Goal: Information Seeking & Learning: Learn about a topic

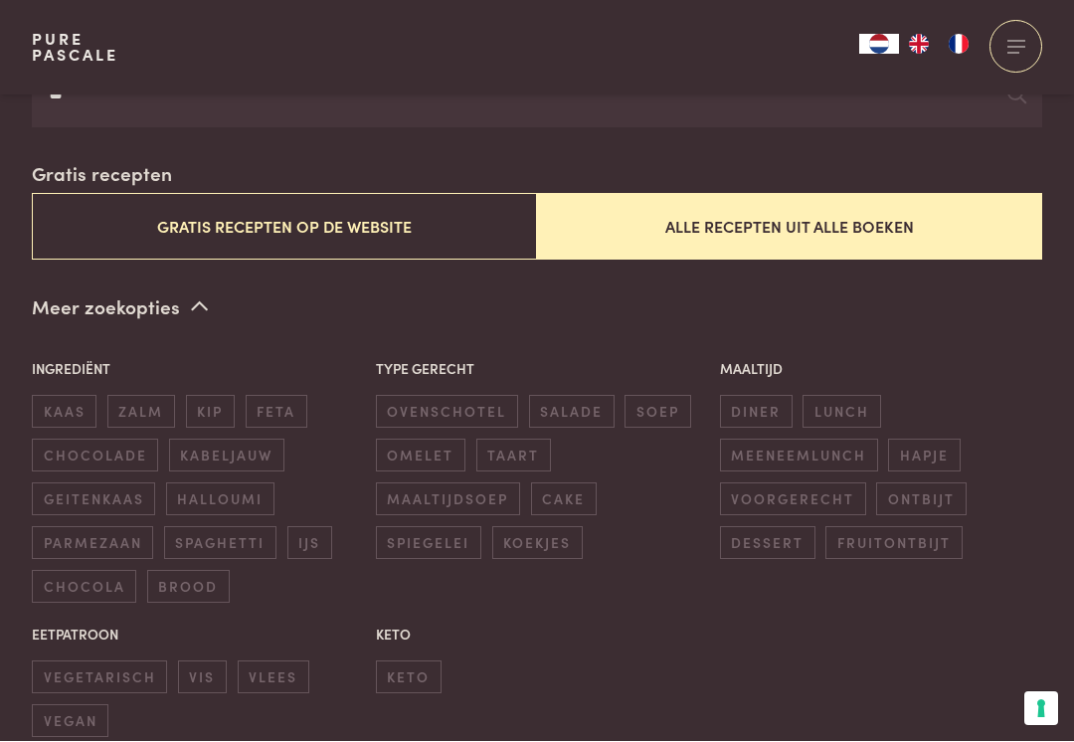
type input "*"
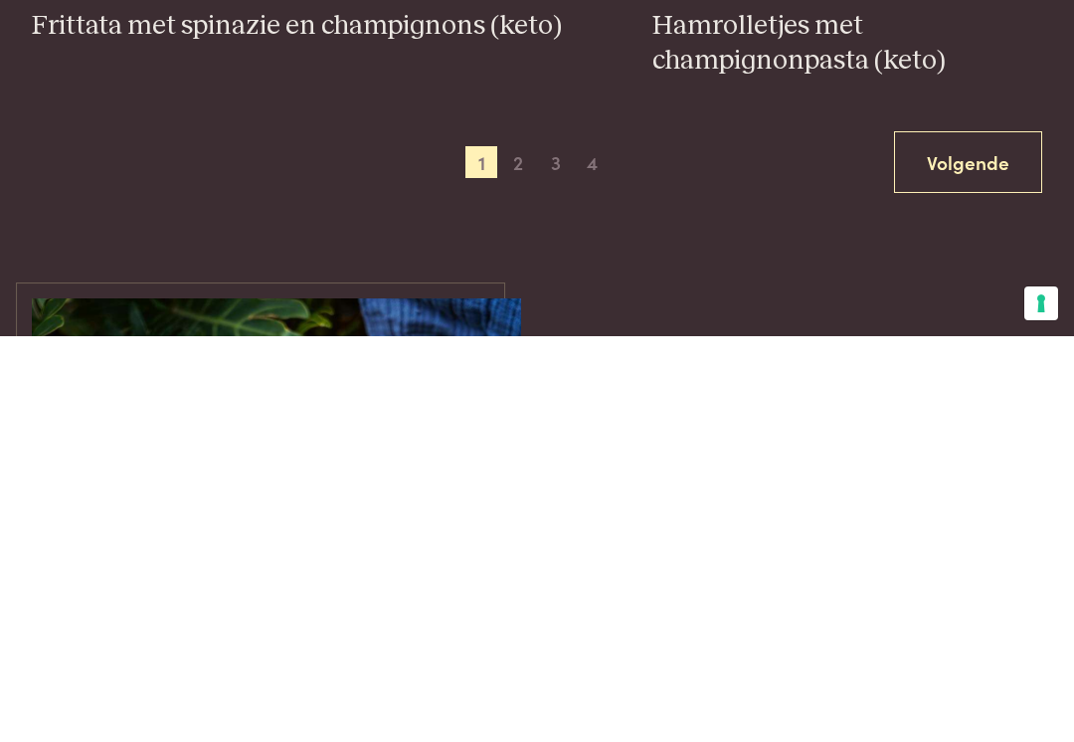
scroll to position [4051, 0]
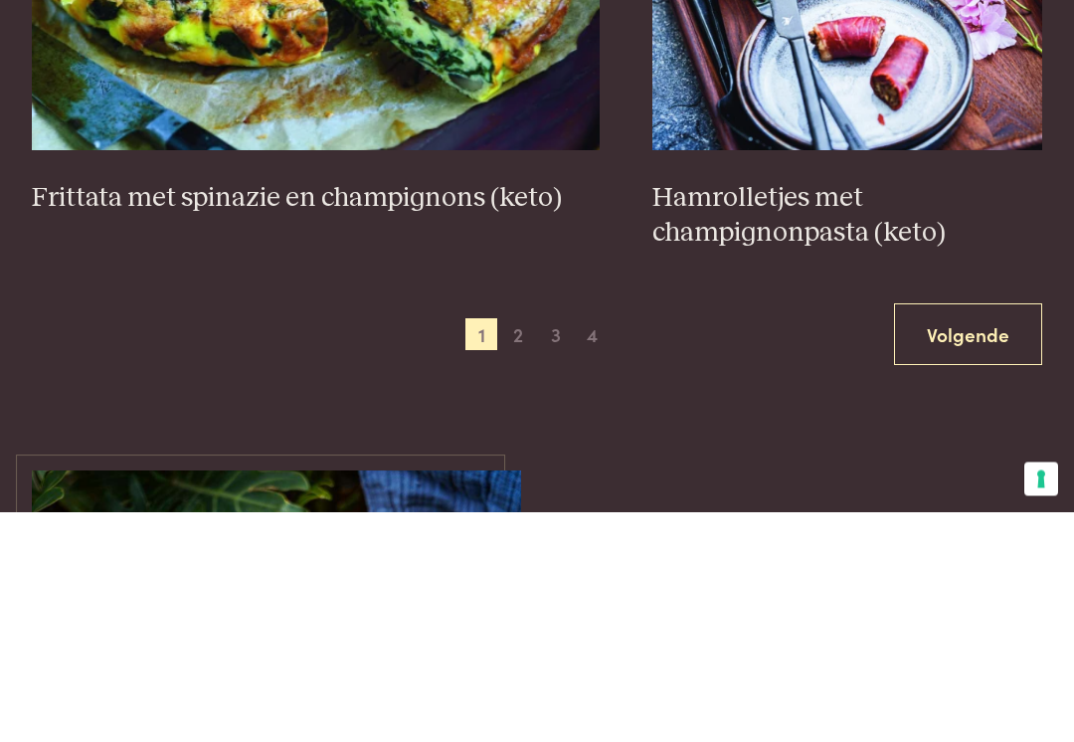
click at [973, 534] on link "Volgende" at bounding box center [968, 565] width 148 height 63
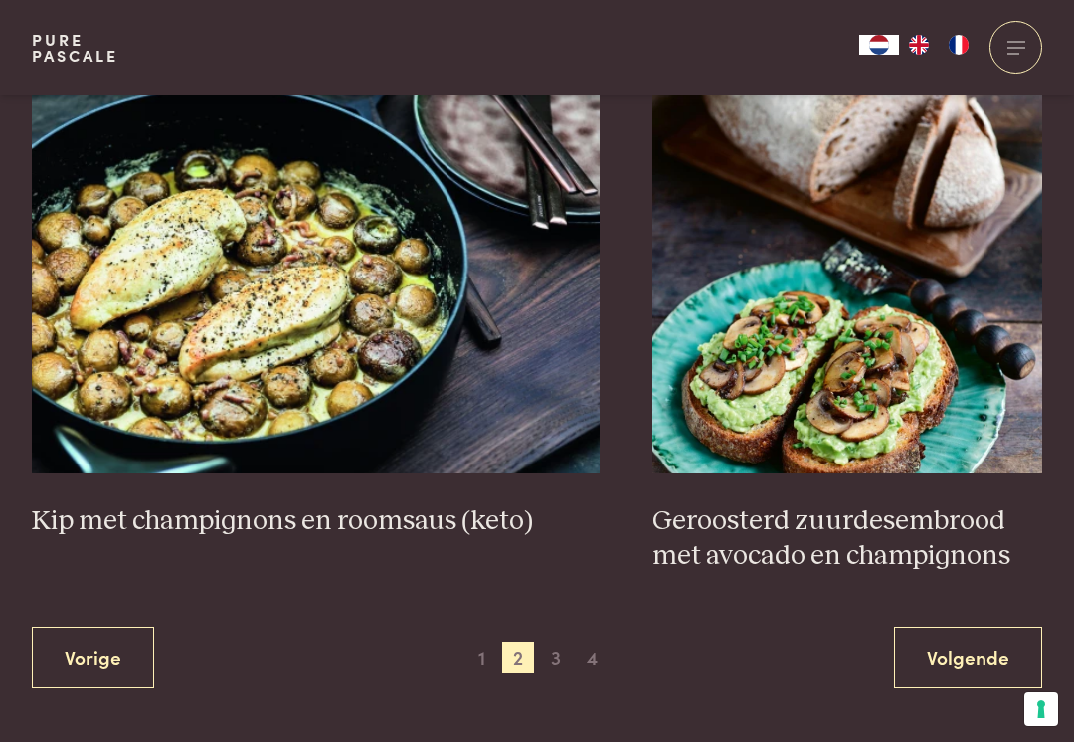
click at [963, 638] on link "Volgende" at bounding box center [968, 658] width 148 height 63
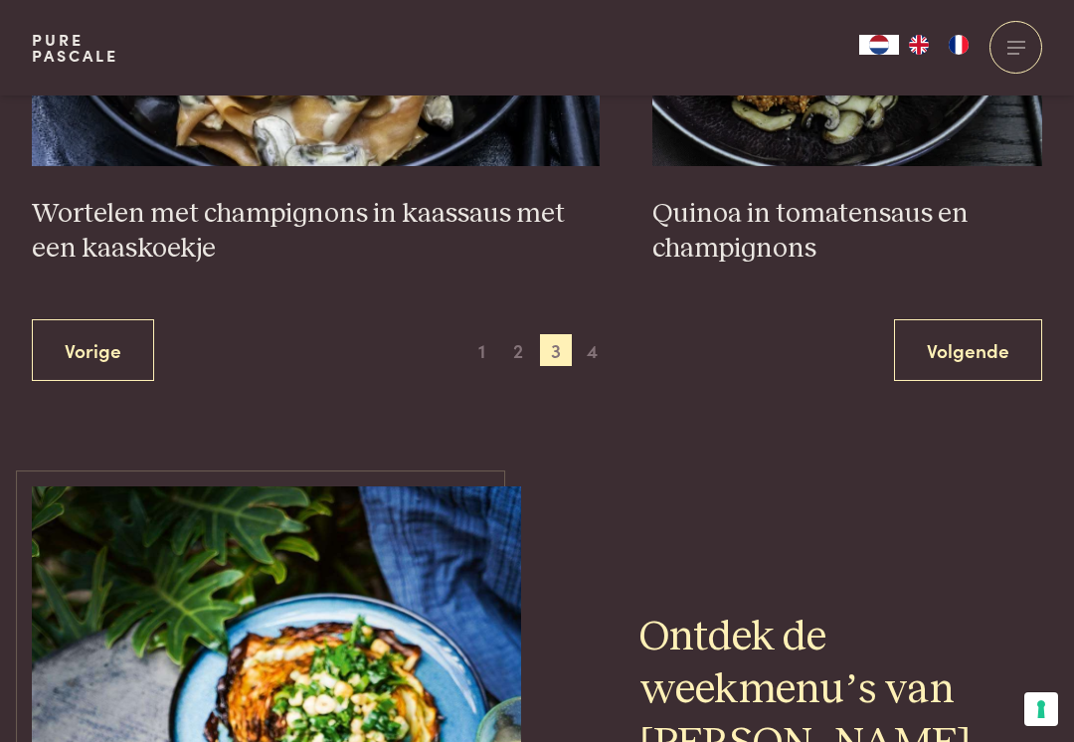
scroll to position [4291, 0]
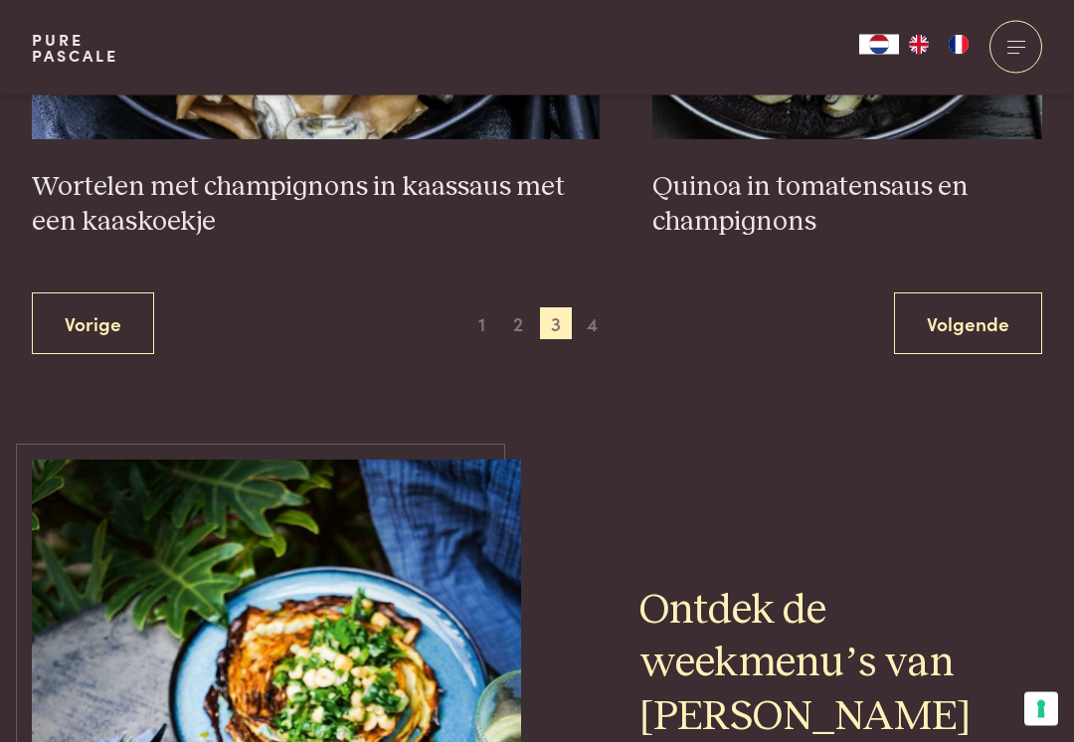
click at [978, 313] on link "Volgende" at bounding box center [968, 324] width 148 height 63
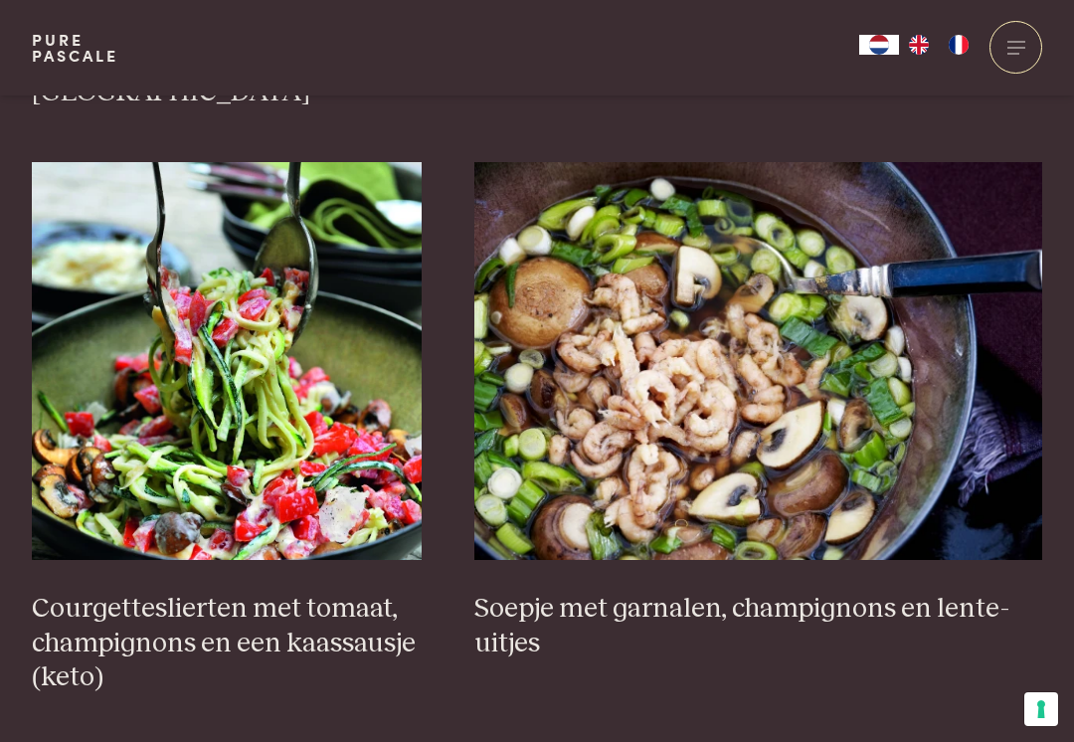
scroll to position [1665, 0]
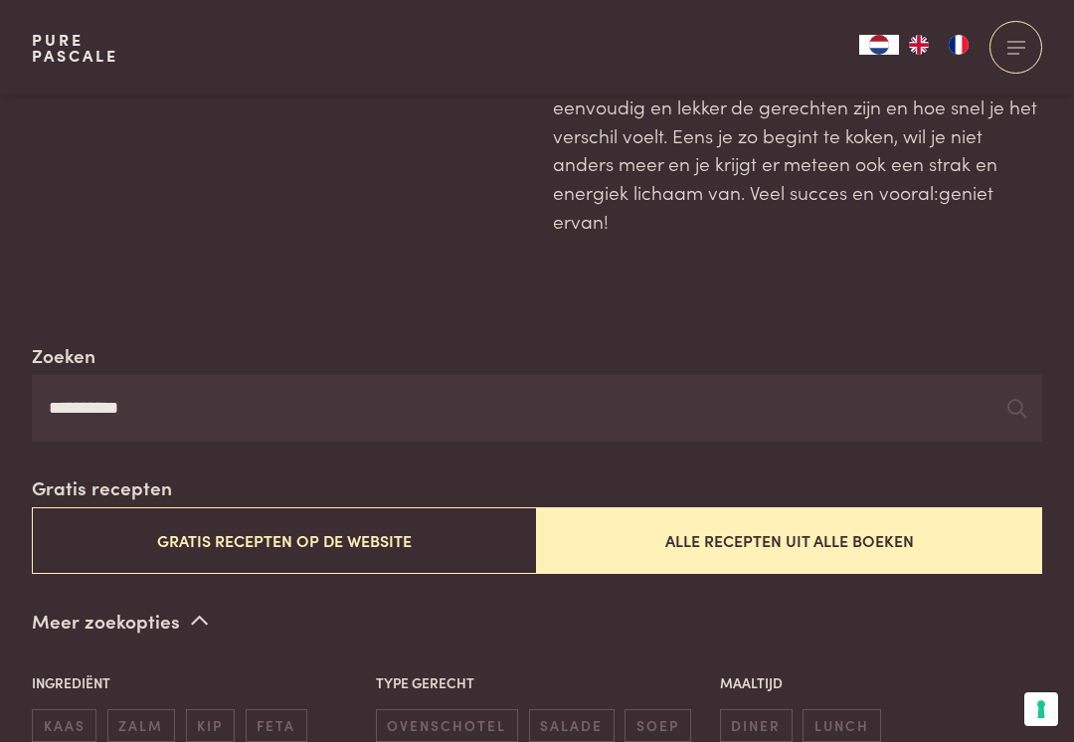
scroll to position [96, 0]
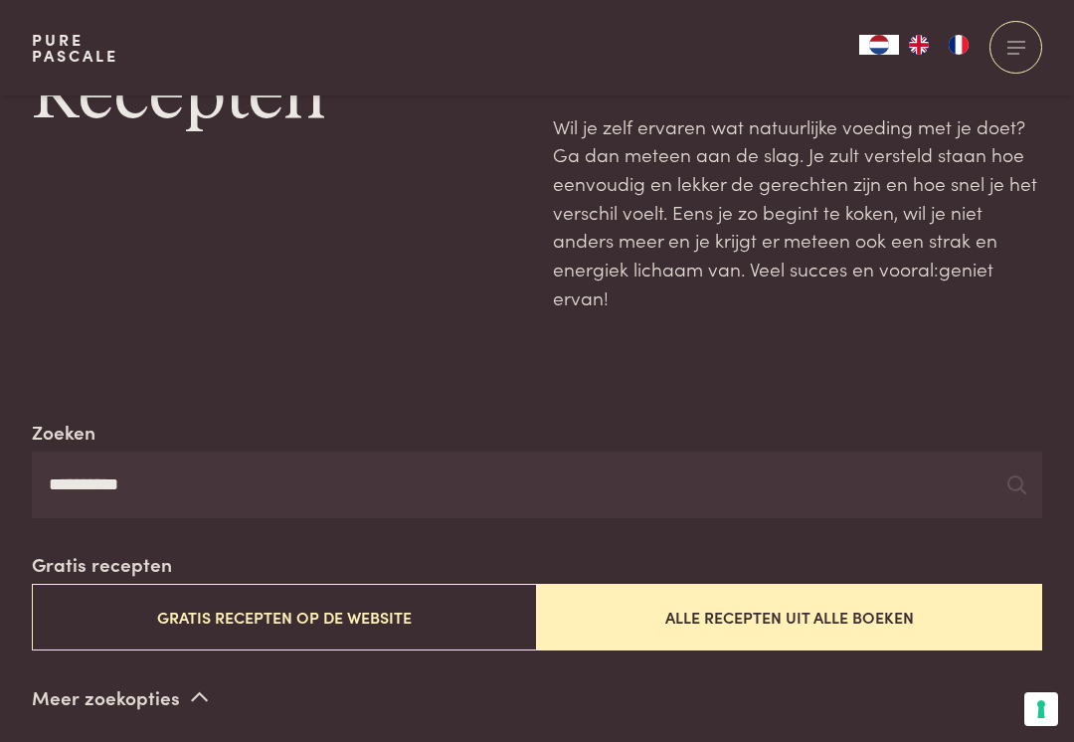
click at [203, 487] on input "**********" at bounding box center [537, 486] width 1011 height 68
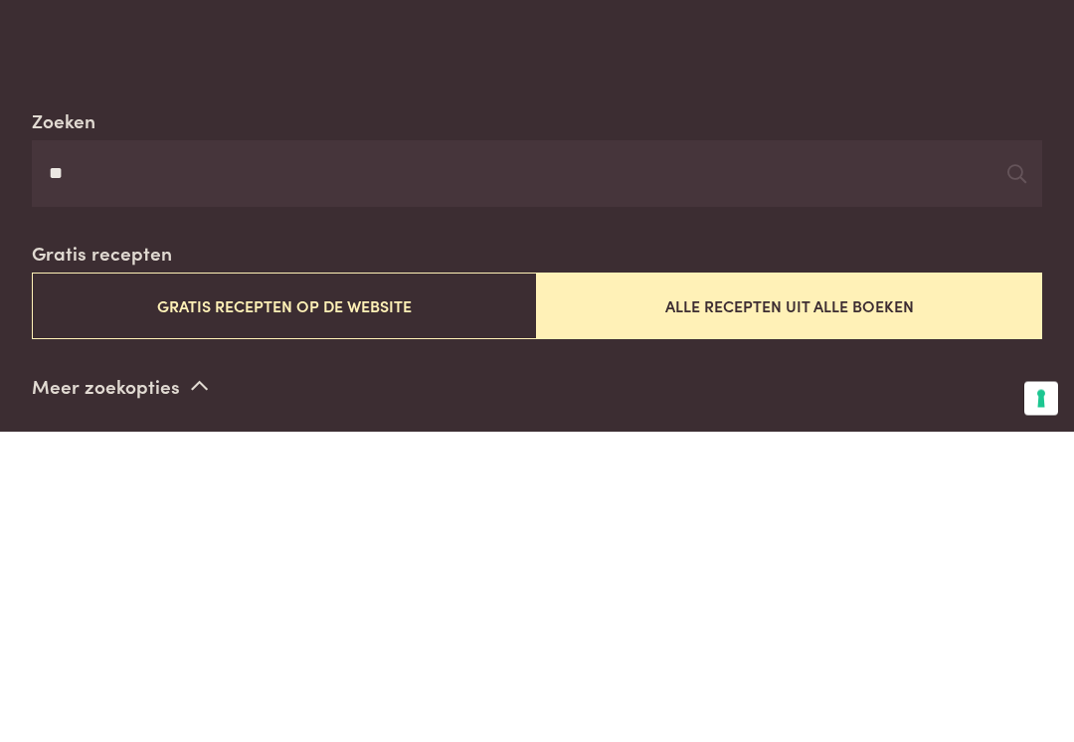
type input "*"
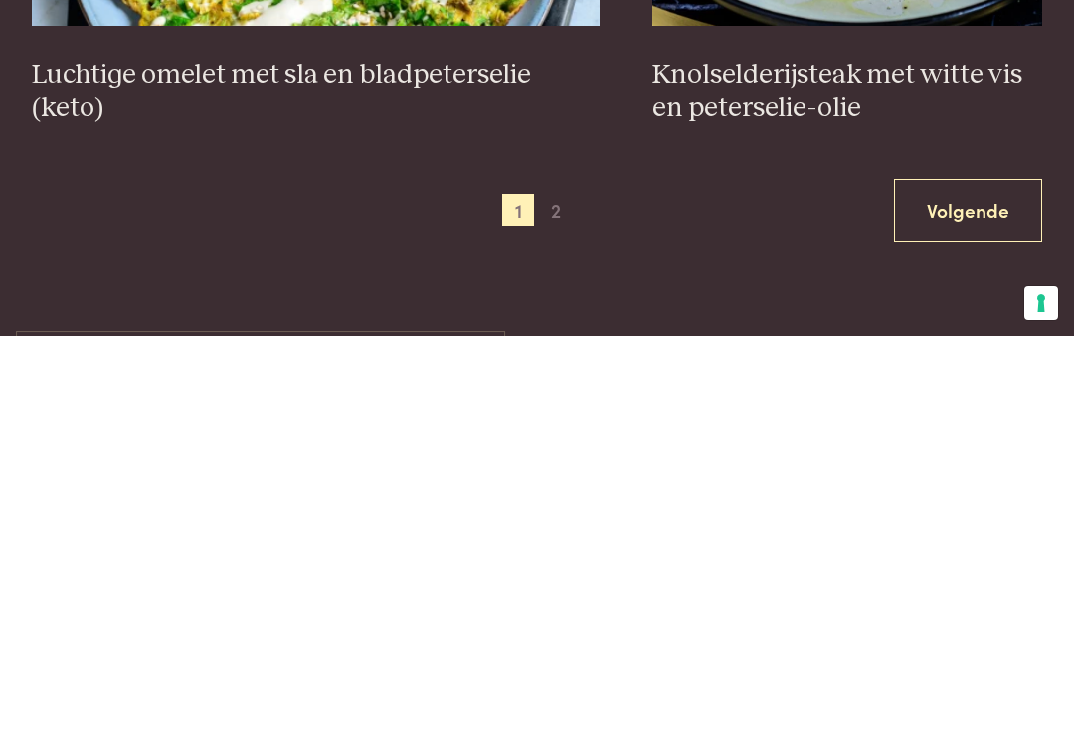
scroll to position [4035, 0]
click at [969, 584] on link "Volgende" at bounding box center [968, 615] width 148 height 63
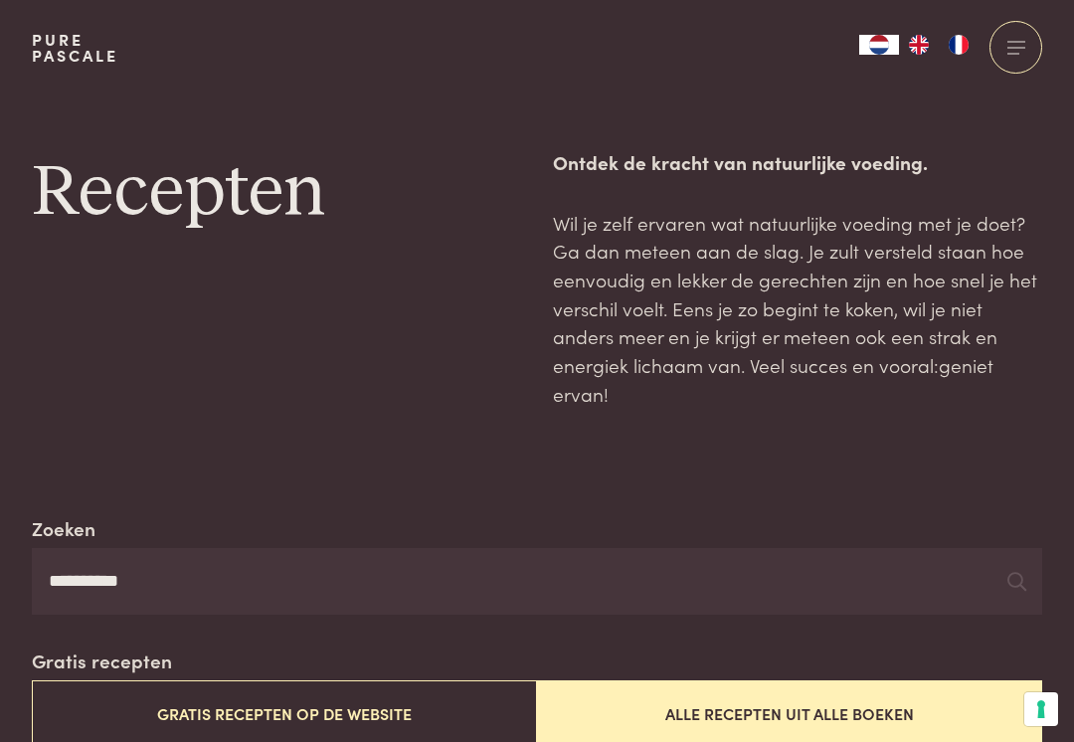
click at [172, 572] on input "**********" at bounding box center [537, 582] width 1011 height 68
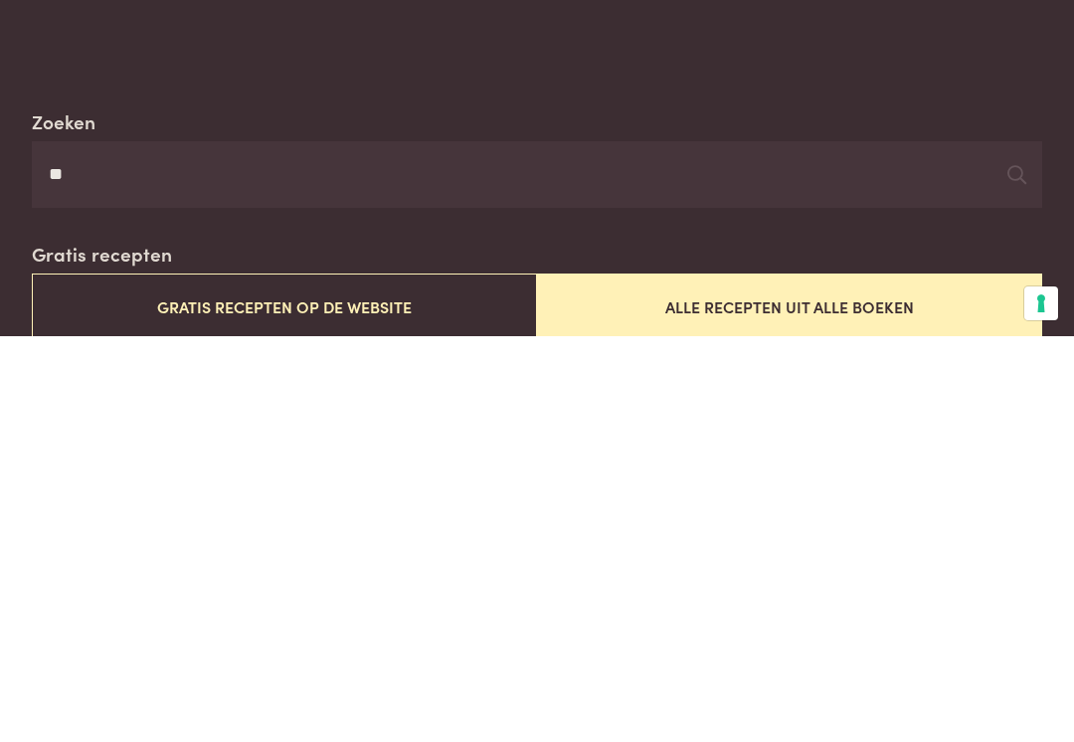
type input "*"
click at [786, 679] on button "Alle recepten uit alle boeken" at bounding box center [789, 712] width 505 height 67
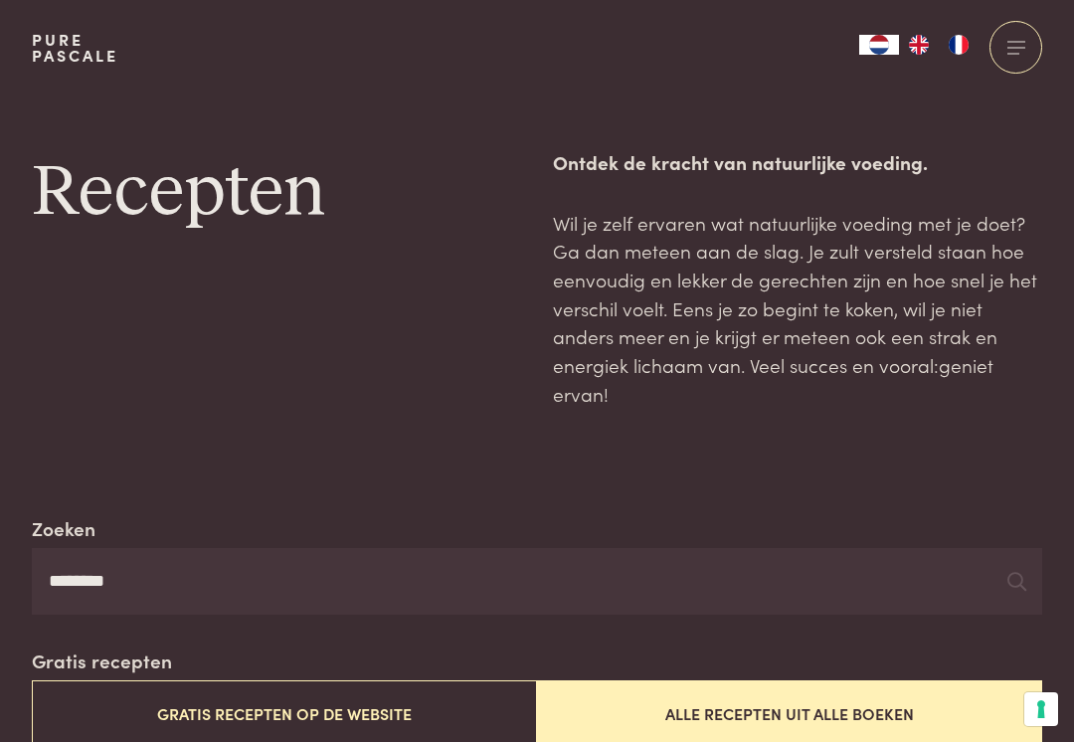
click at [764, 720] on button "Alle recepten uit alle boeken" at bounding box center [789, 713] width 505 height 67
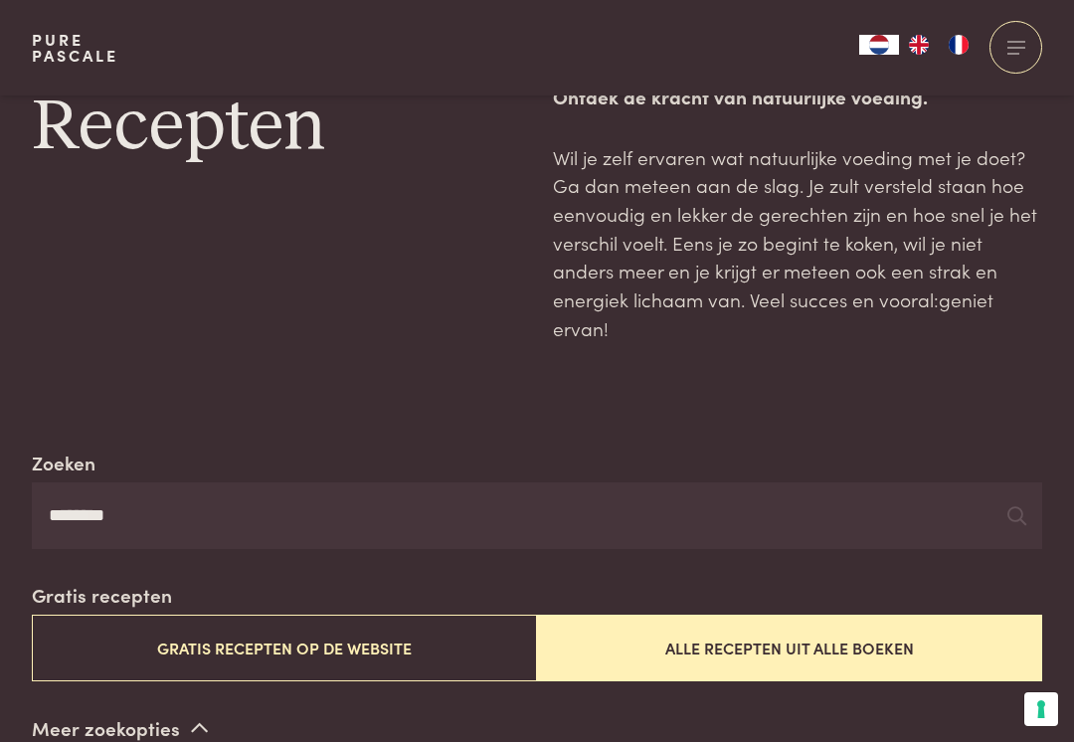
scroll to position [20, 0]
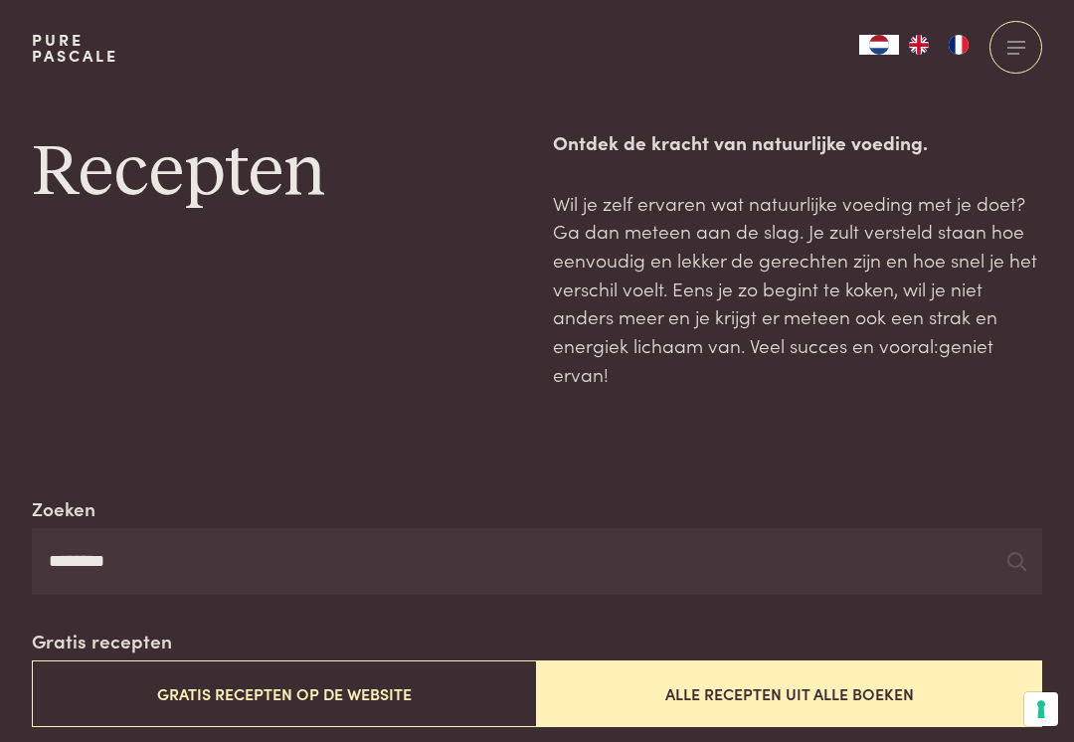
click at [167, 538] on input "********" at bounding box center [537, 562] width 1011 height 68
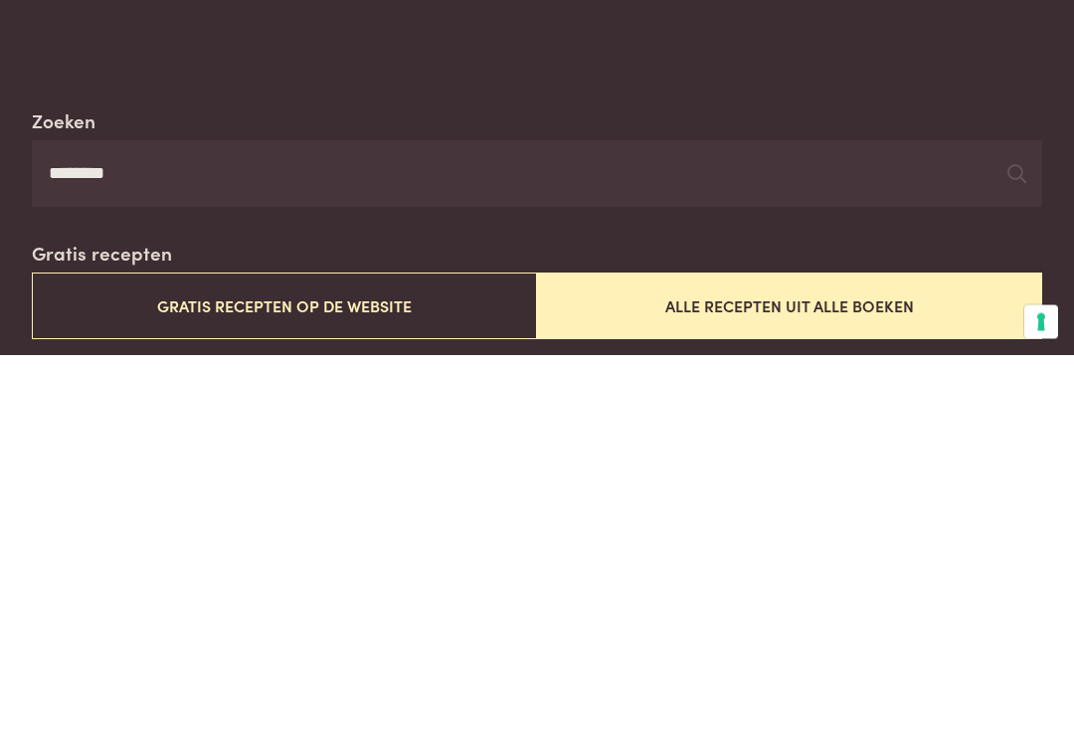
click at [745, 661] on button "Alle recepten uit alle boeken" at bounding box center [789, 694] width 505 height 67
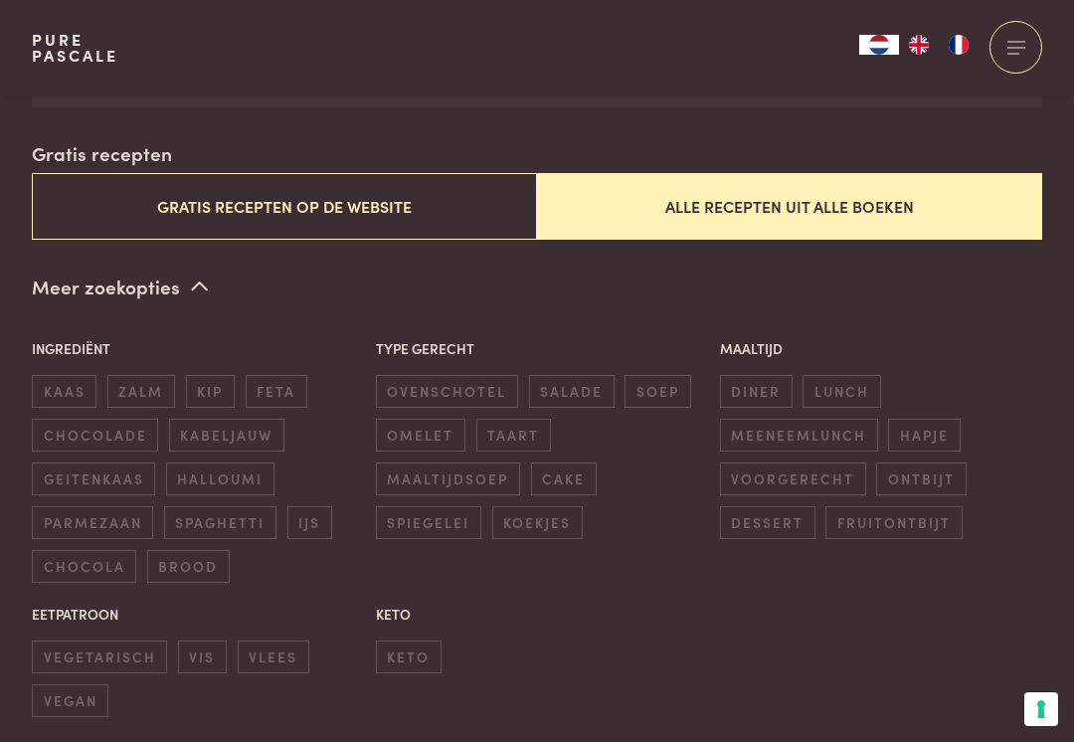
scroll to position [508, 0]
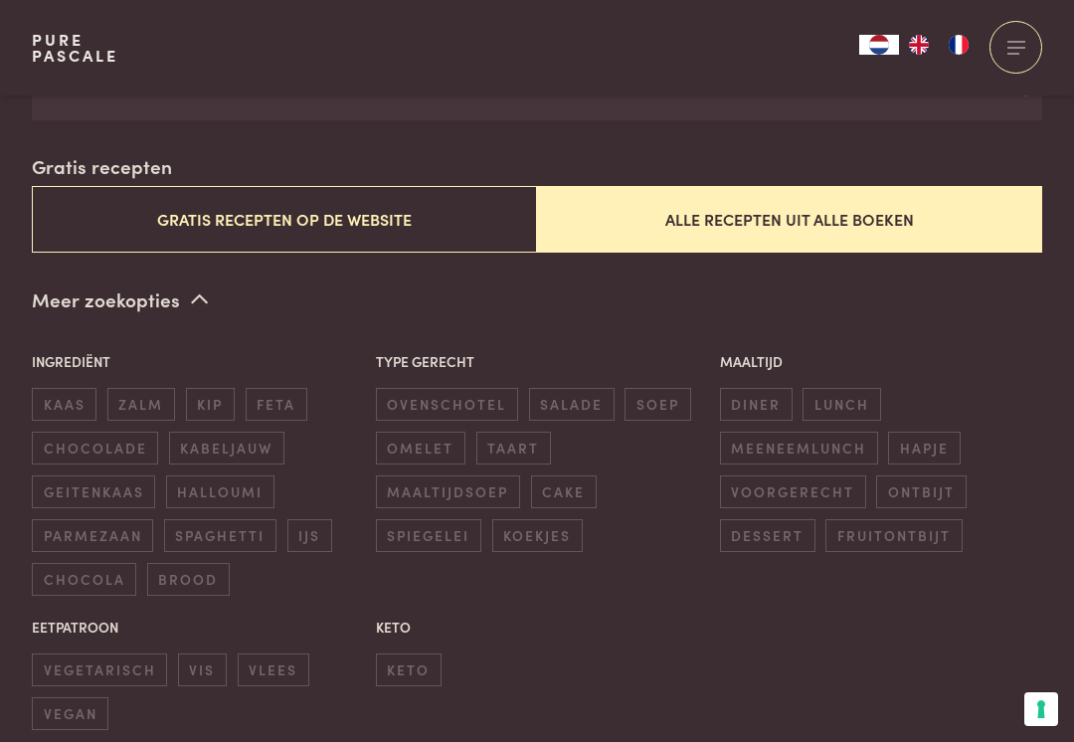
click at [857, 211] on button "Alle recepten uit alle boeken" at bounding box center [789, 219] width 505 height 67
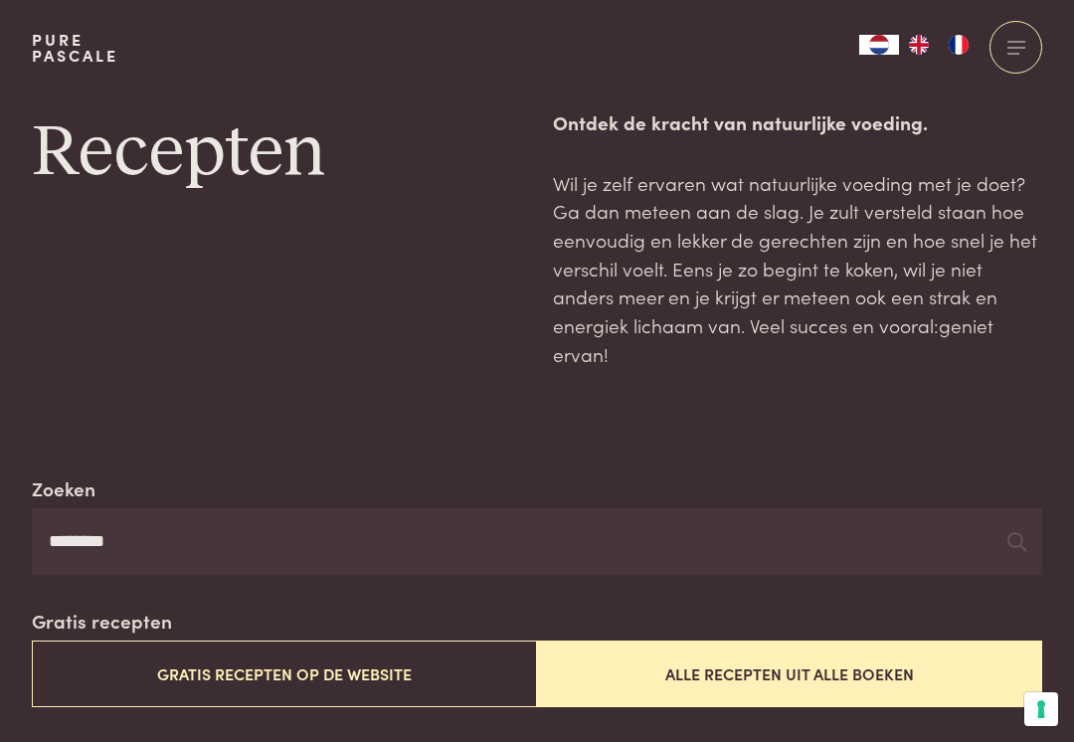
scroll to position [0, 0]
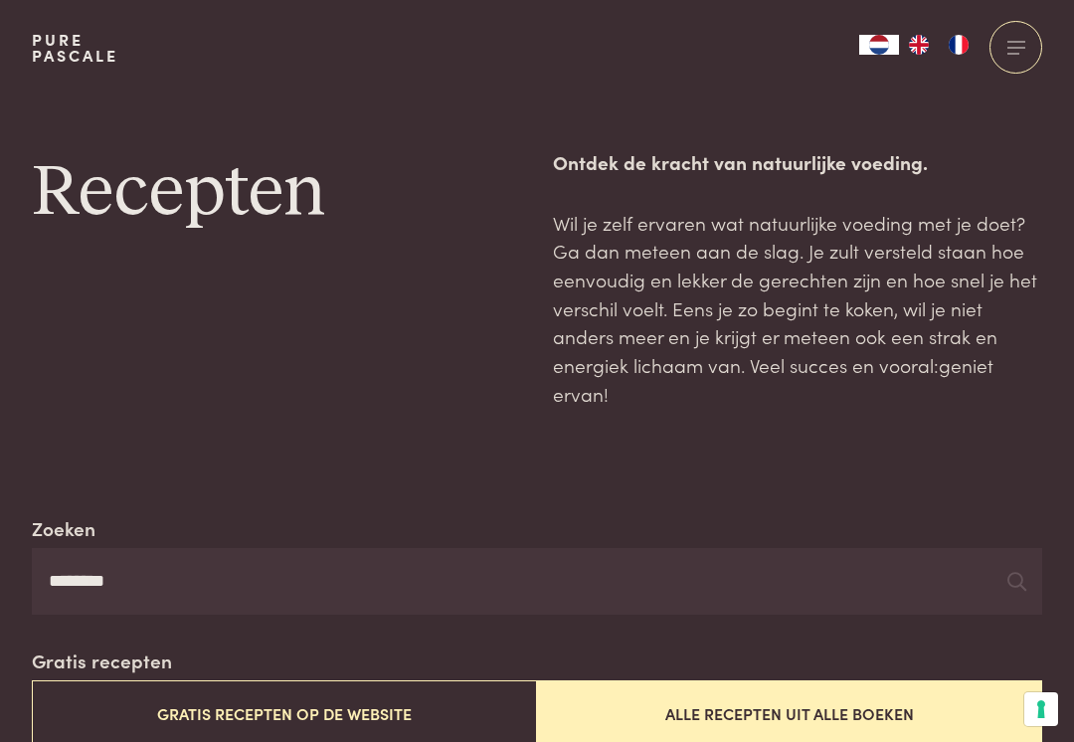
click at [152, 583] on input "********" at bounding box center [537, 582] width 1011 height 68
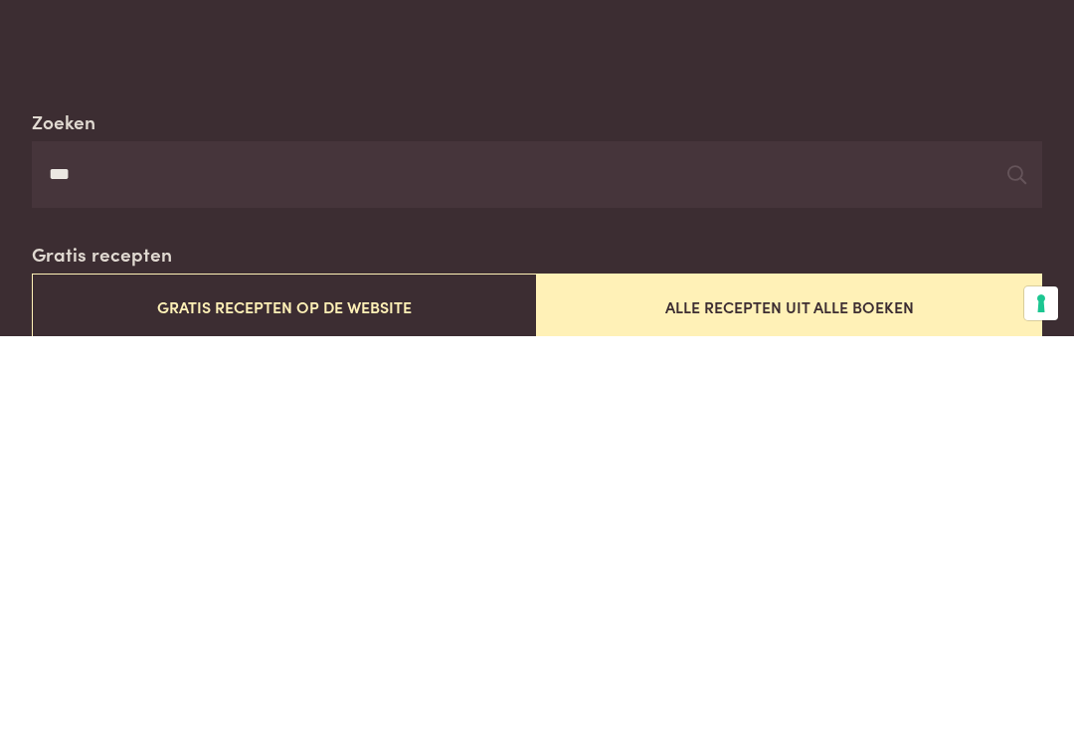
type input "***"
click at [804, 679] on button "Alle recepten uit alle boeken" at bounding box center [789, 712] width 505 height 67
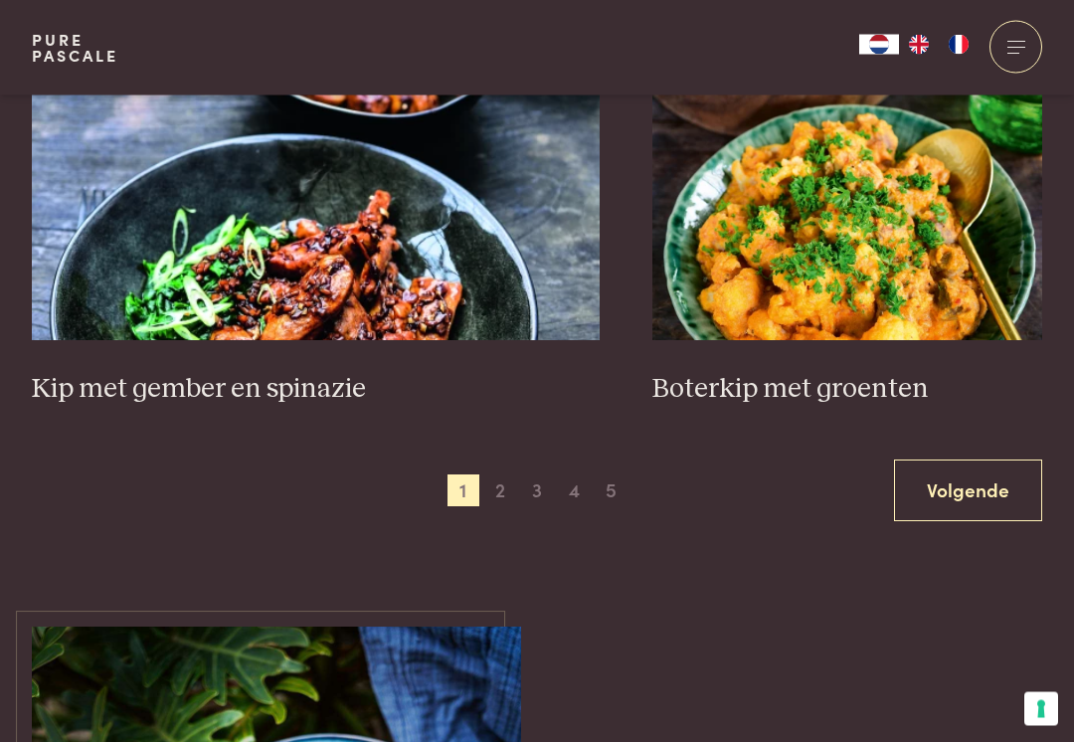
click at [990, 480] on link "Volgende" at bounding box center [968, 492] width 148 height 63
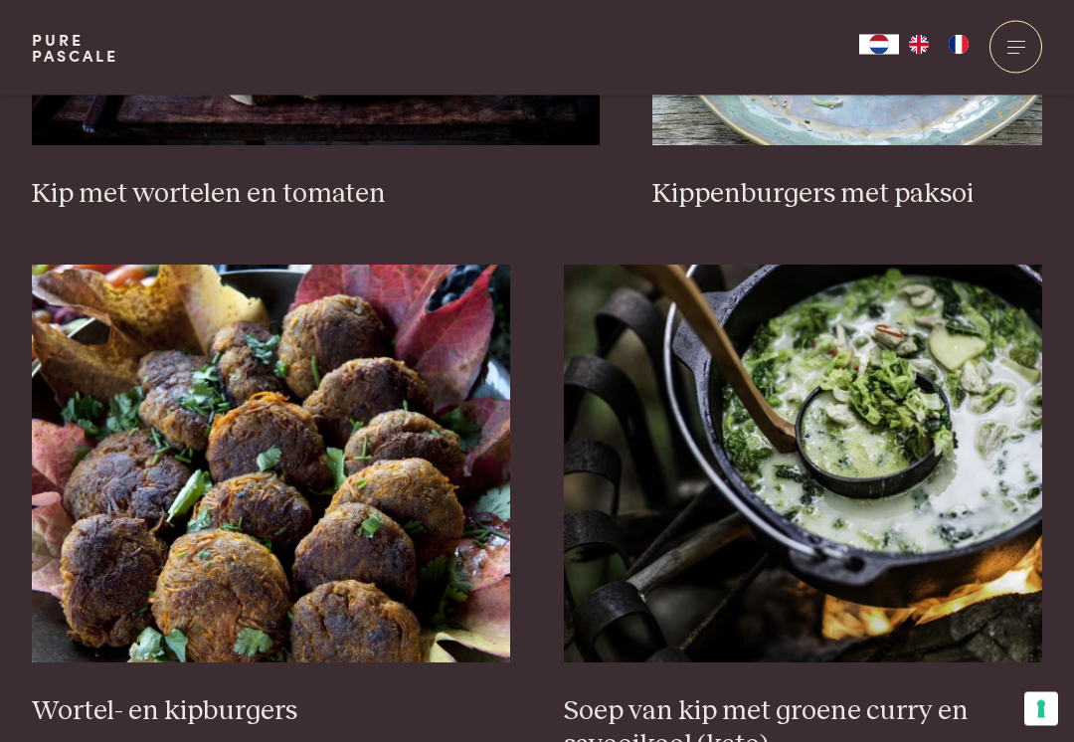
scroll to position [2633, 0]
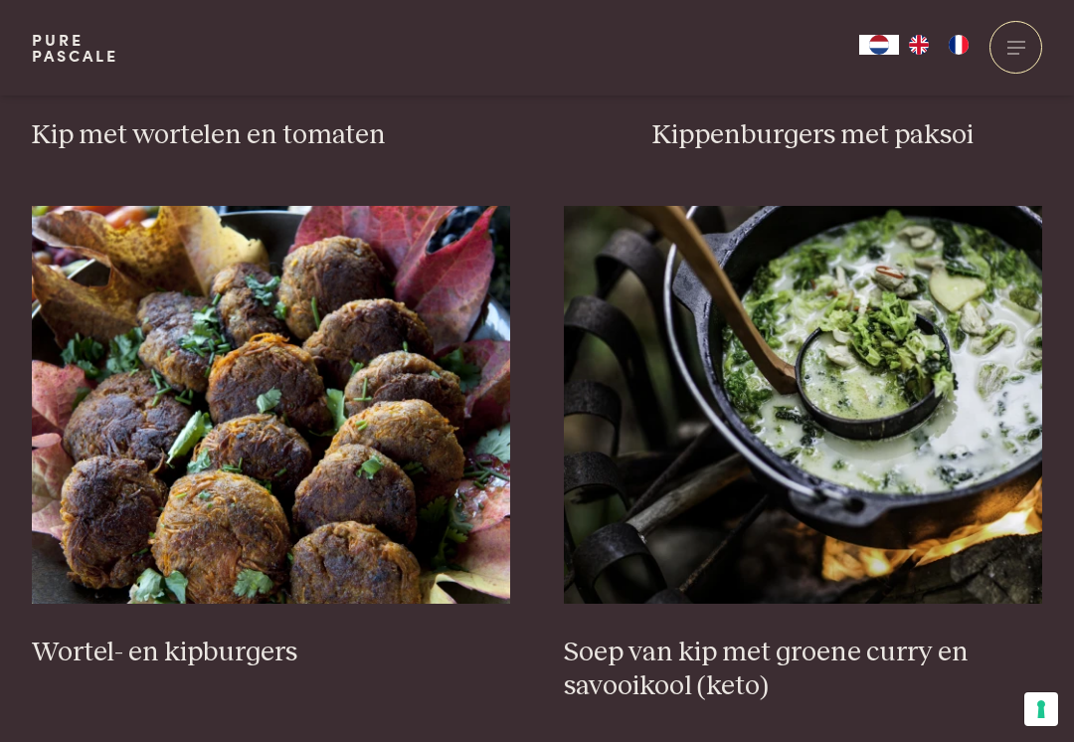
click at [922, 466] on img at bounding box center [803, 405] width 479 height 398
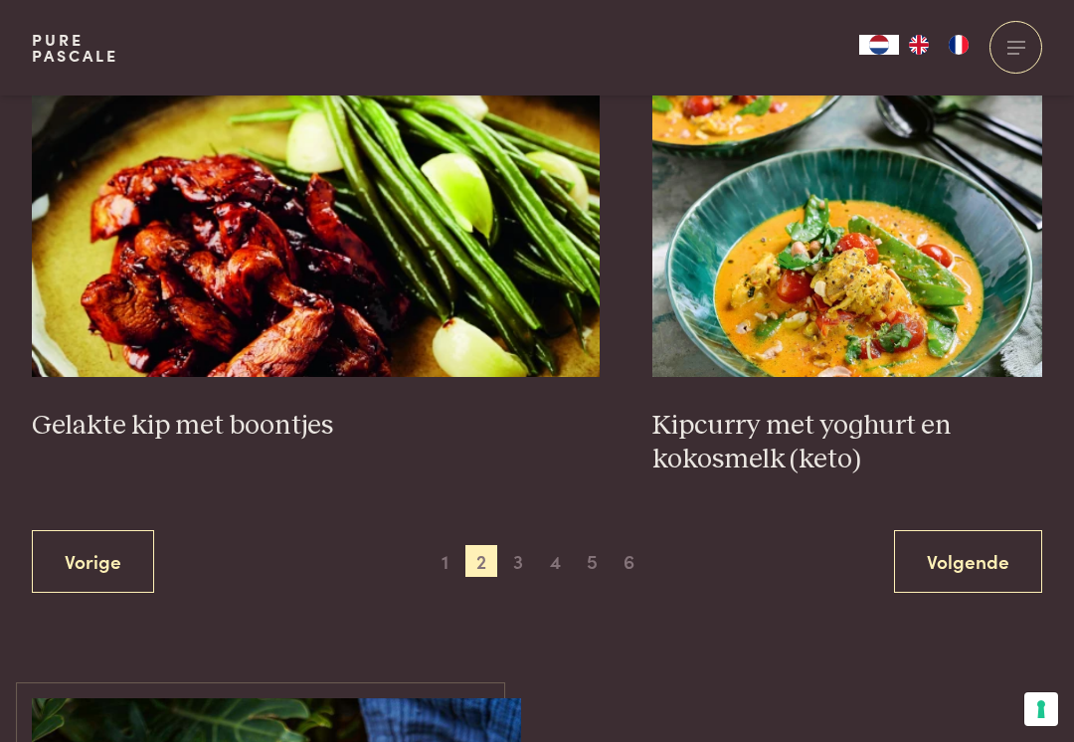
scroll to position [4052, 0]
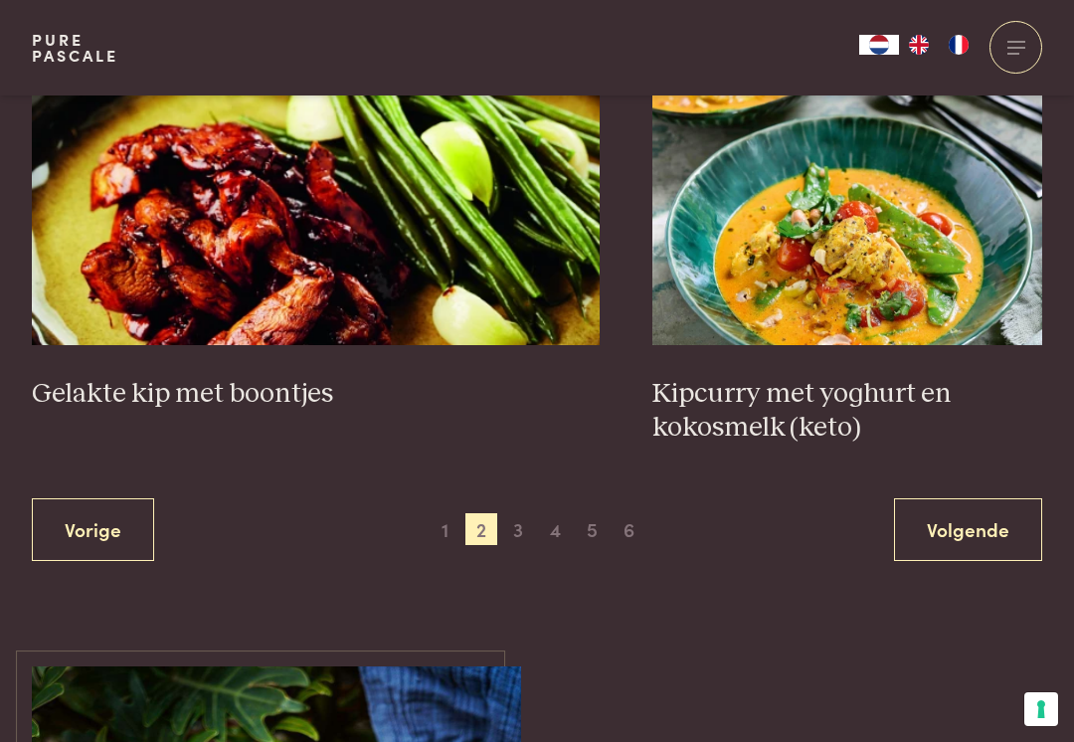
click at [976, 511] on link "Volgende" at bounding box center [968, 529] width 148 height 63
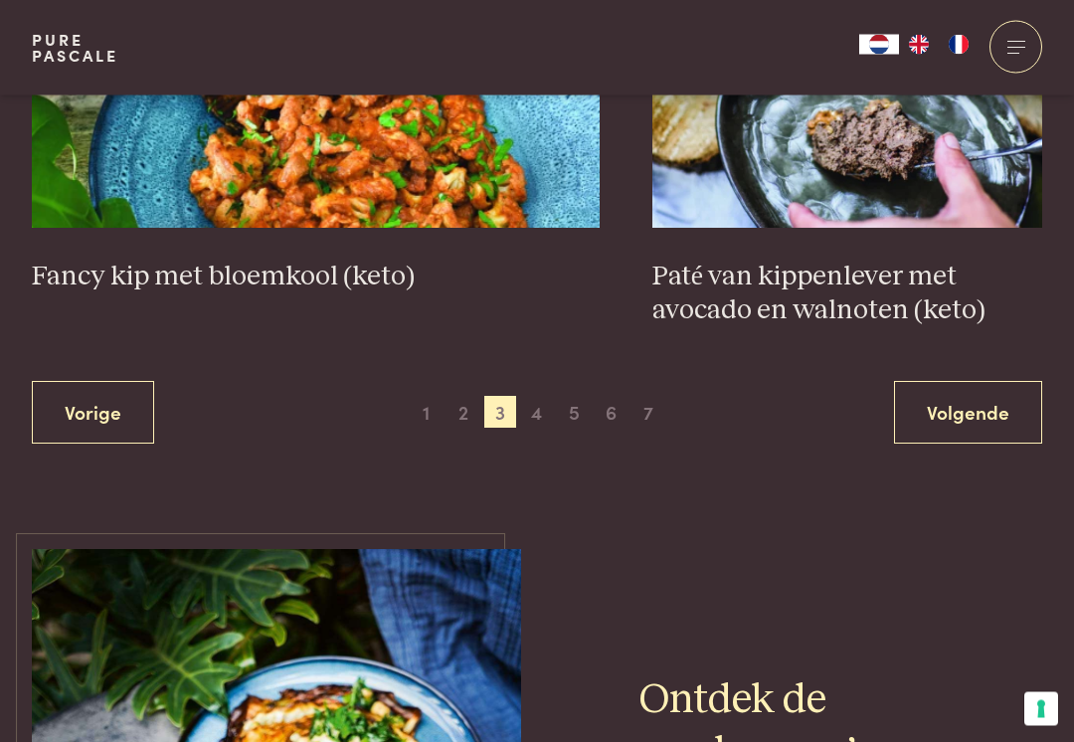
scroll to position [4189, 0]
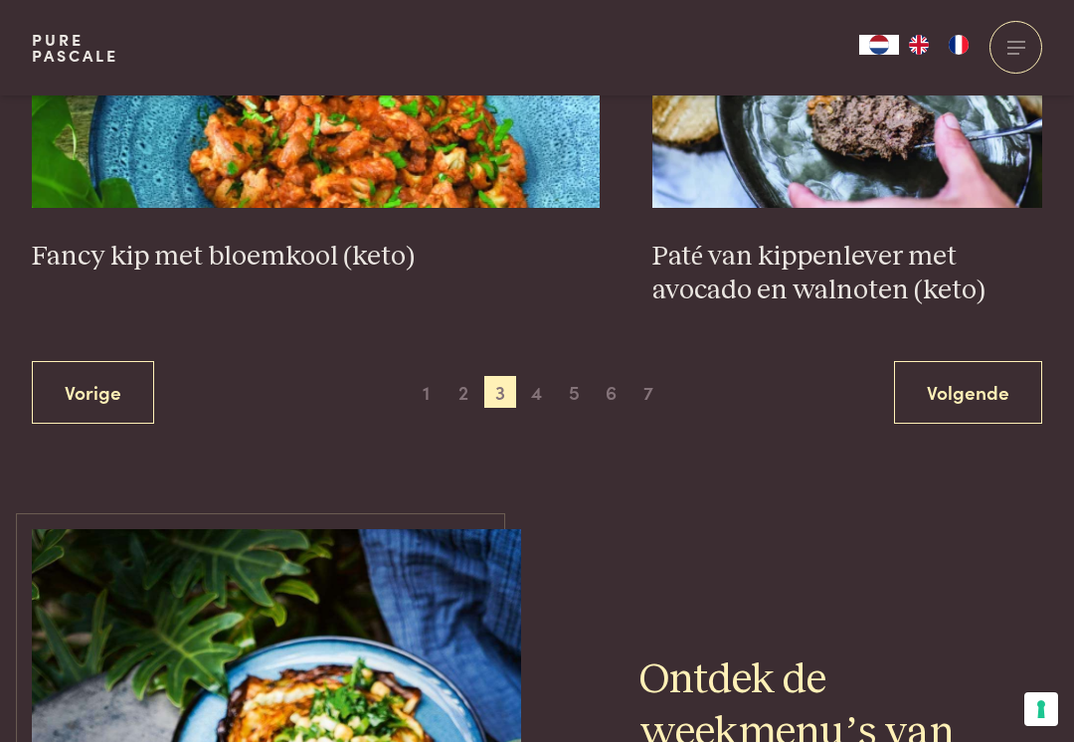
click at [968, 371] on link "Volgende" at bounding box center [968, 392] width 148 height 63
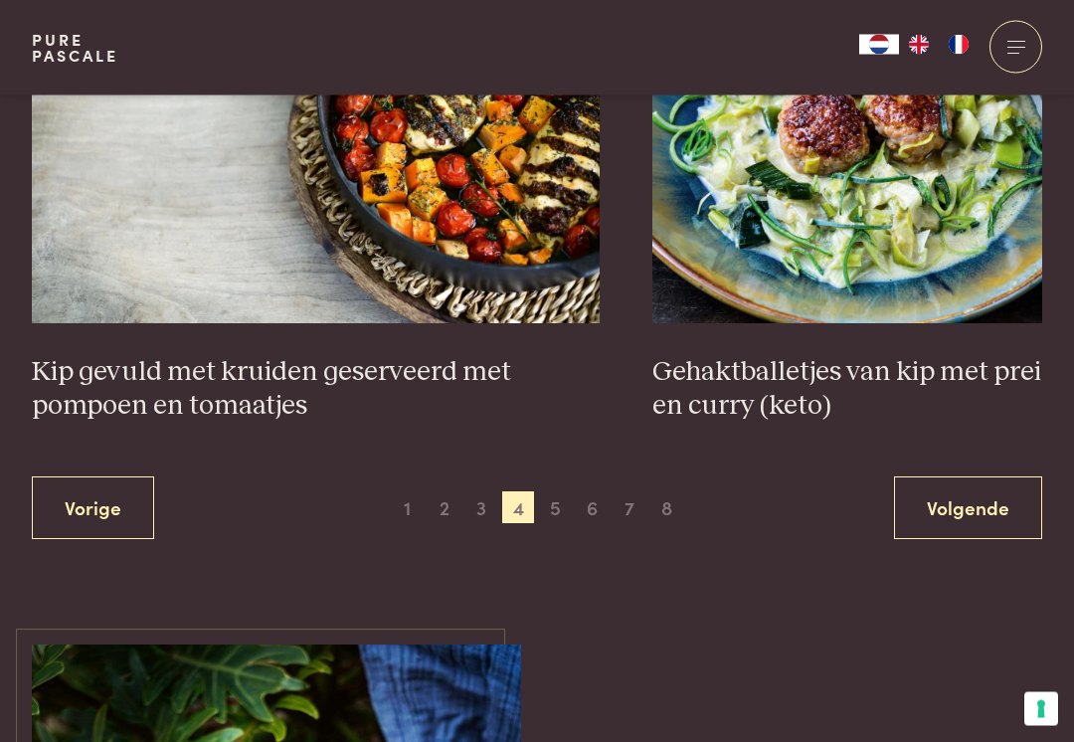
scroll to position [4233, 0]
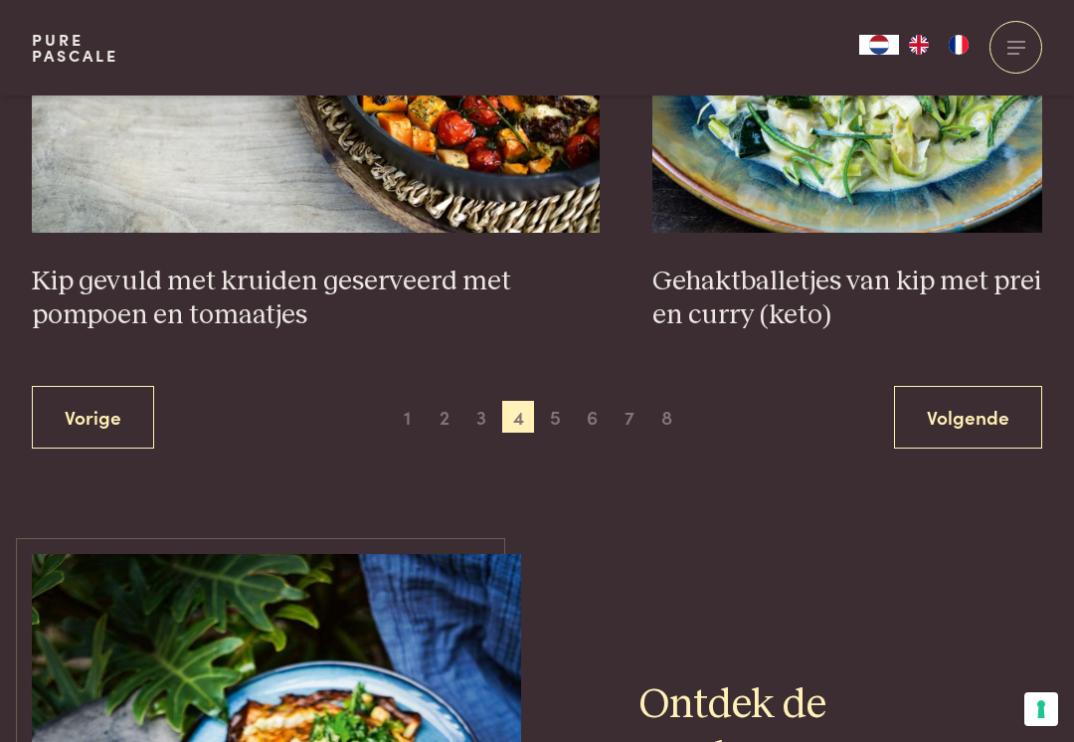
click at [988, 393] on link "Volgende" at bounding box center [968, 417] width 148 height 63
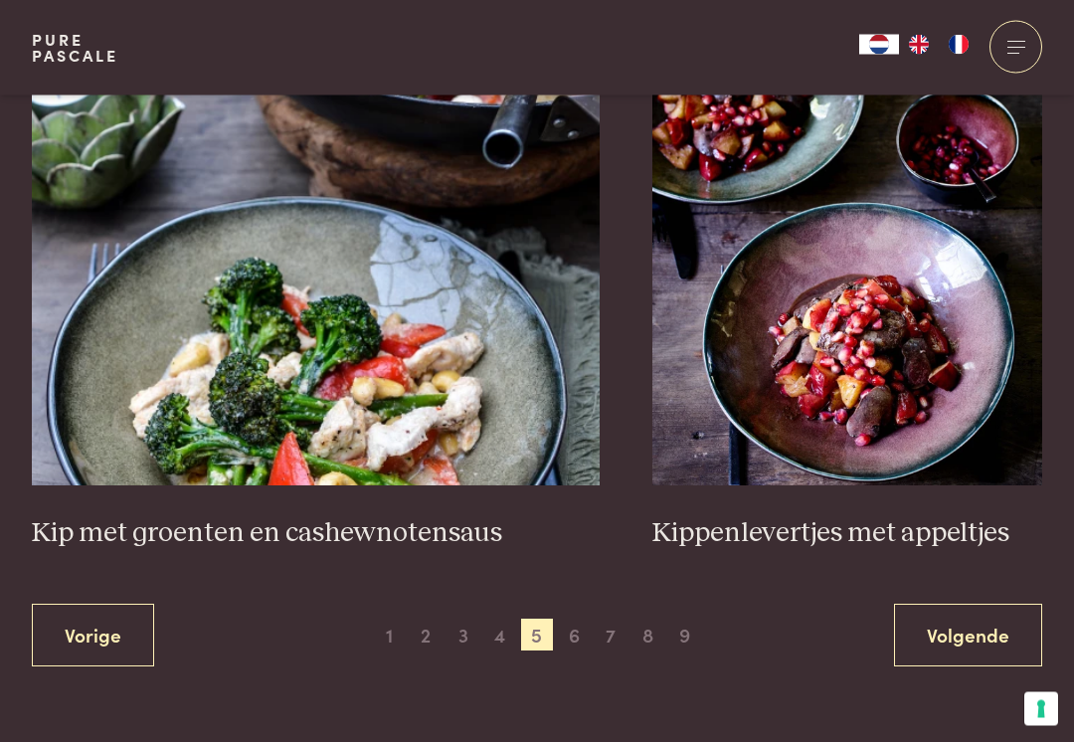
scroll to position [3958, 0]
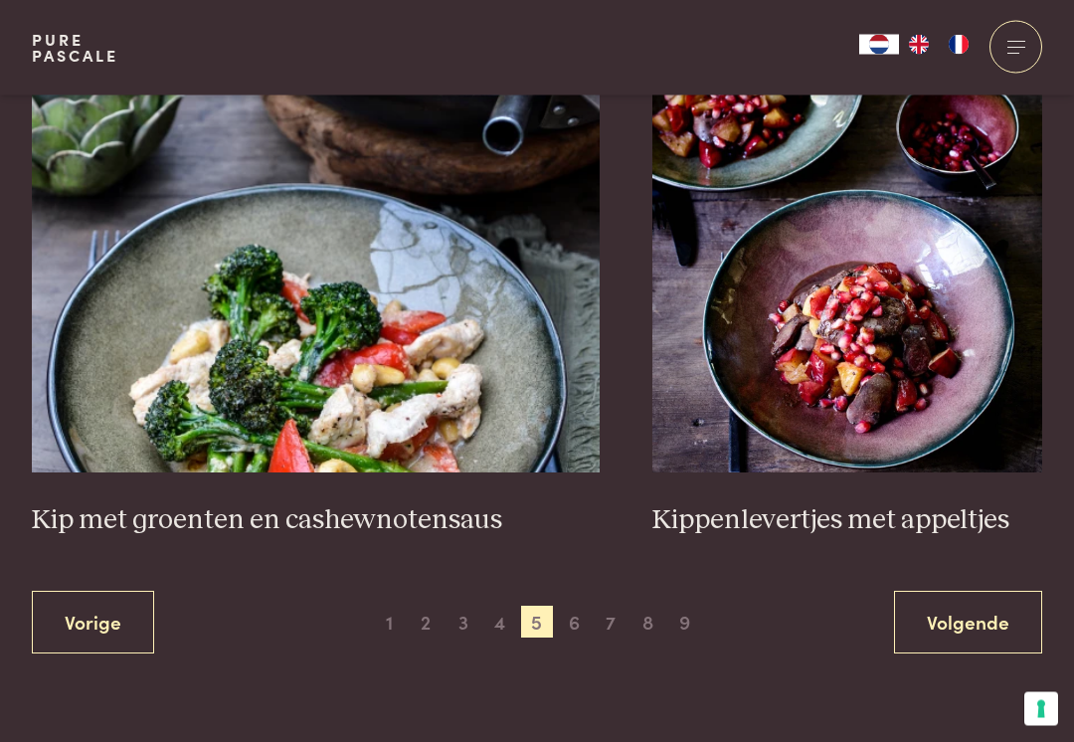
click at [973, 592] on link "Volgende" at bounding box center [968, 623] width 148 height 63
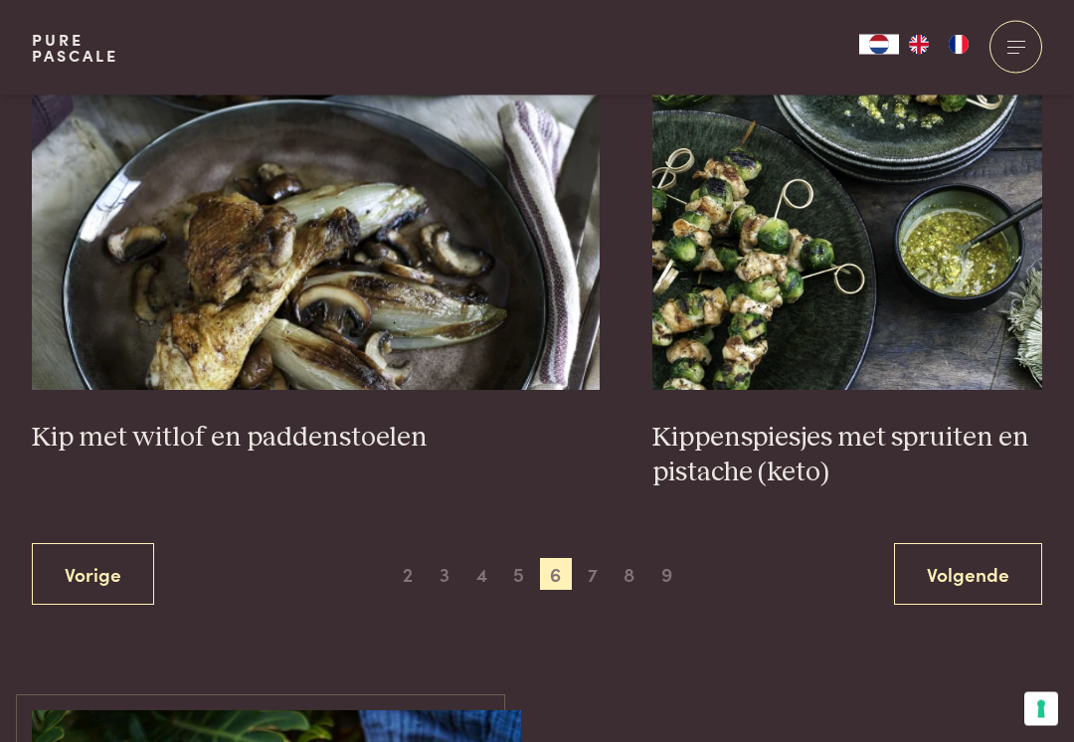
scroll to position [4046, 0]
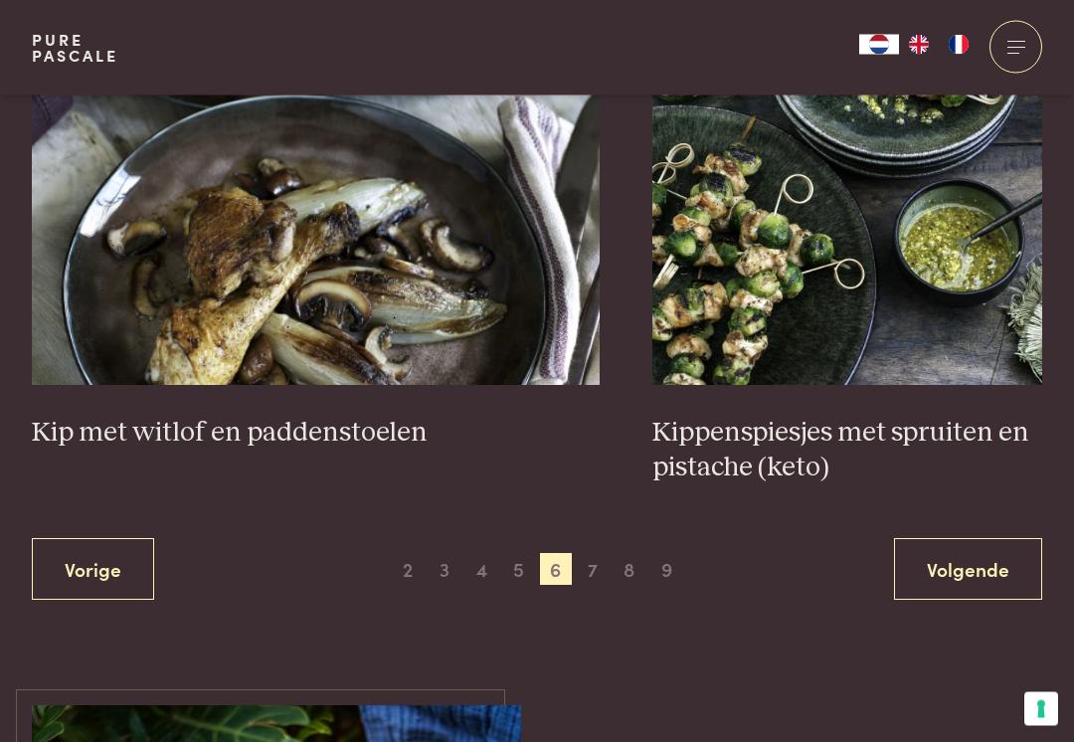
click at [966, 545] on link "Volgende" at bounding box center [968, 570] width 148 height 63
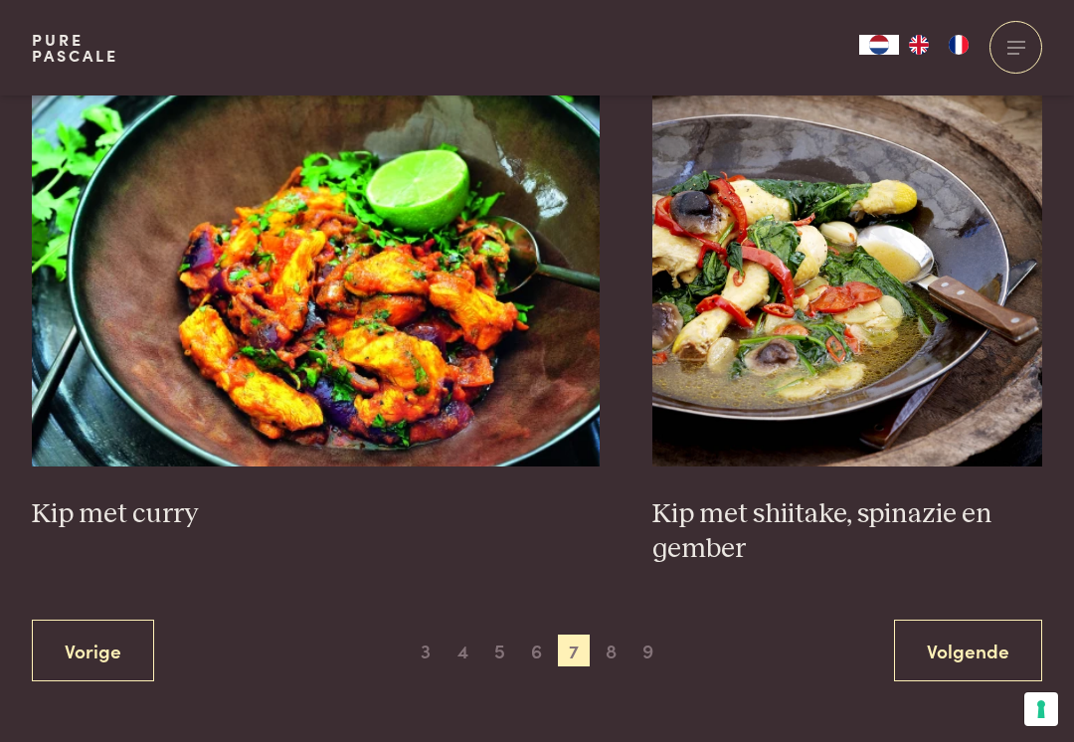
scroll to position [3967, 0]
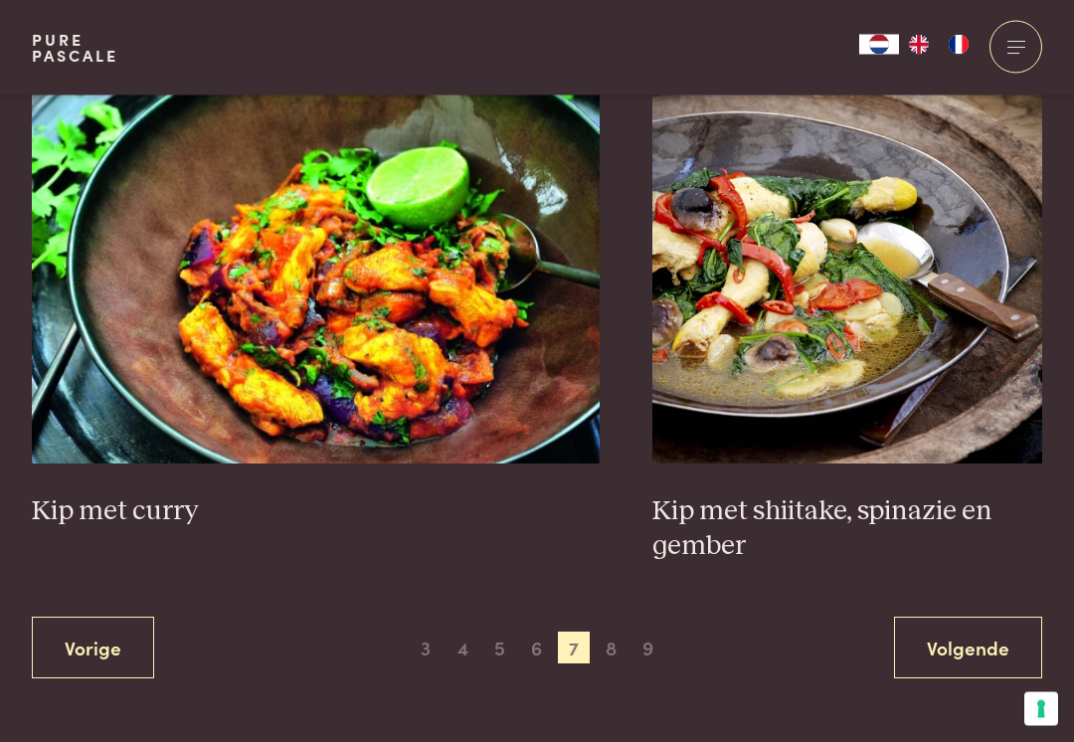
click at [979, 618] on link "Volgende" at bounding box center [968, 649] width 148 height 63
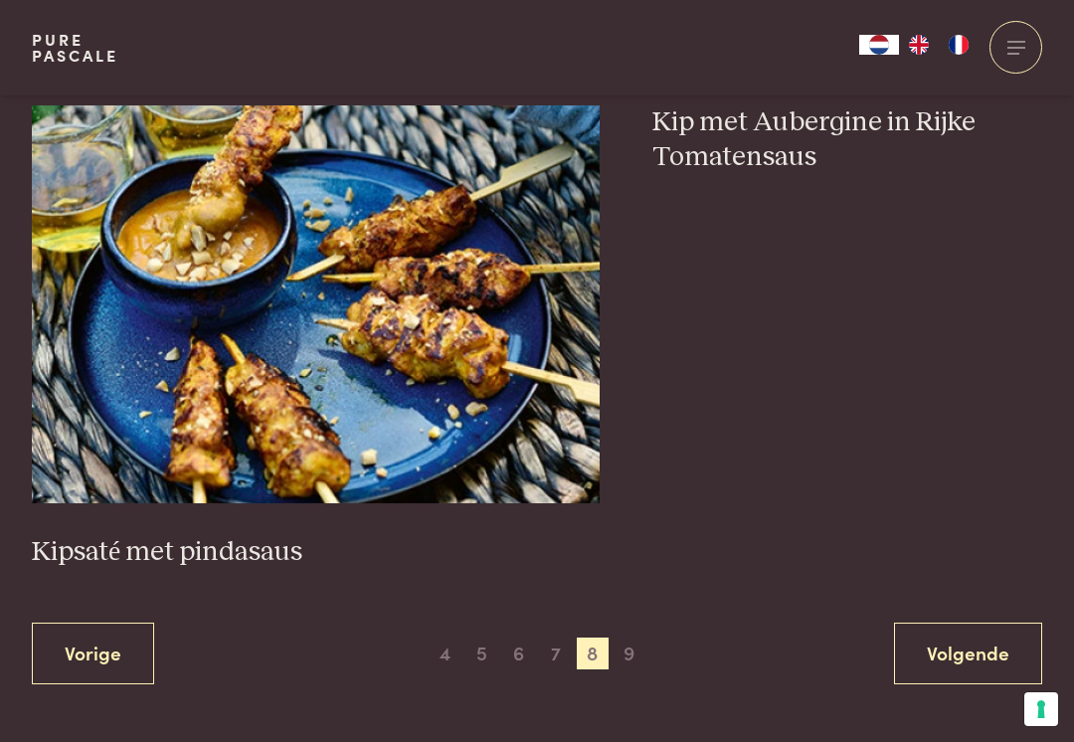
scroll to position [3949, 0]
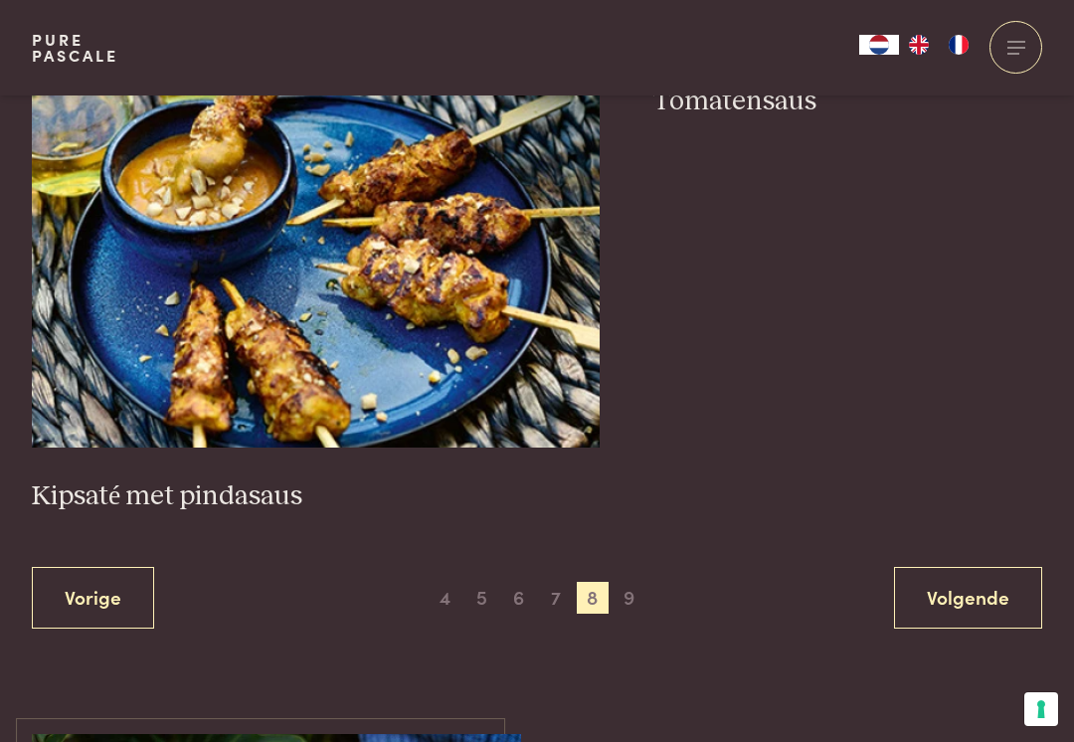
click at [981, 567] on link "Volgende" at bounding box center [968, 598] width 148 height 63
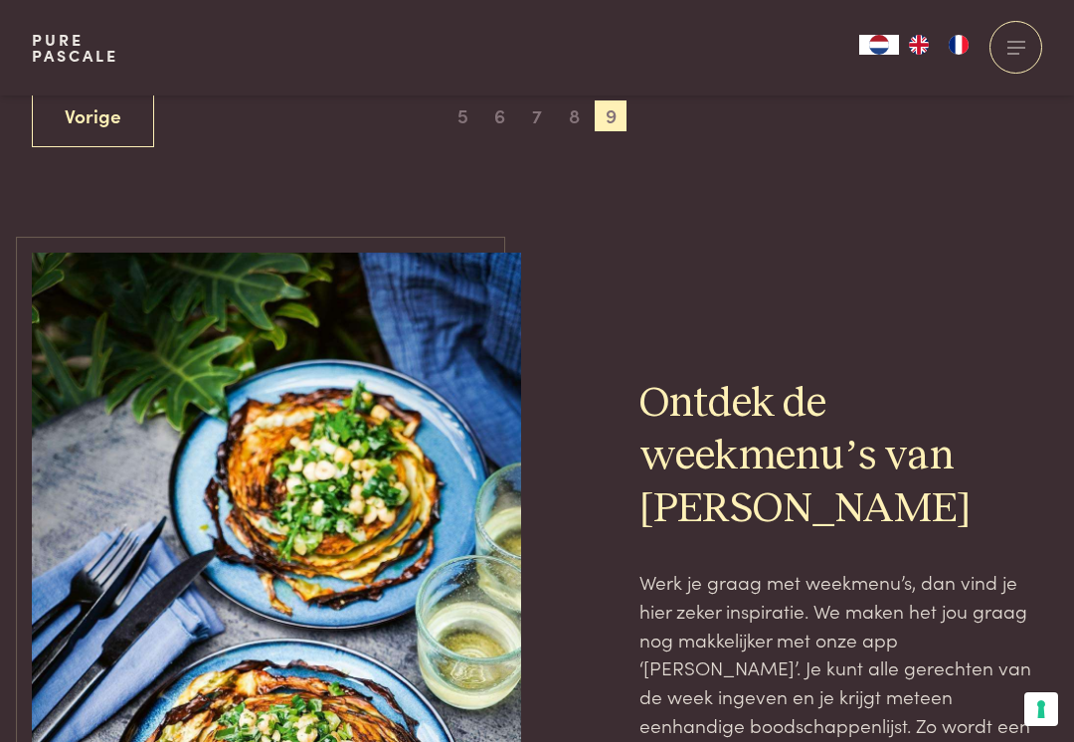
scroll to position [1750, 0]
